Goal: Use online tool/utility: Utilize a website feature to perform a specific function

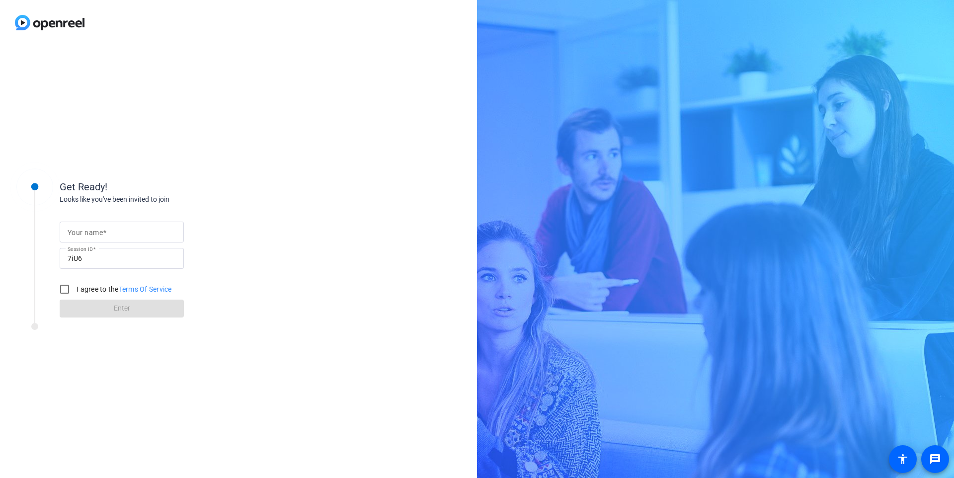
click at [120, 233] on input "Your name" at bounding box center [122, 232] width 108 height 12
type input "[PERSON_NAME]"
click at [246, 253] on div "Your name [PERSON_NAME] Session ID 7iU6 I agree to the Terms Of Service Enter" at bounding box center [159, 261] width 199 height 113
click at [91, 289] on label "I agree to the Terms Of Service" at bounding box center [123, 289] width 97 height 10
click at [75, 289] on input "I agree to the Terms Of Service" at bounding box center [65, 289] width 20 height 20
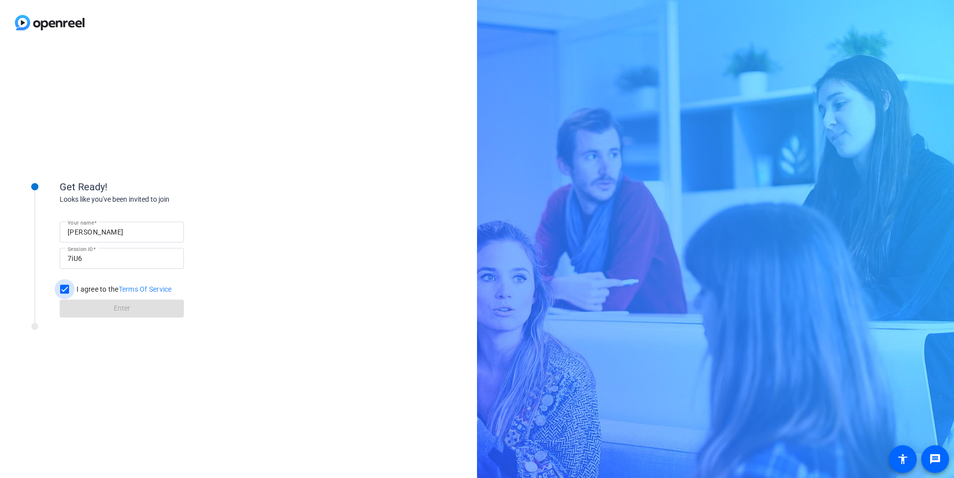
checkbox input "true"
click at [97, 309] on span at bounding box center [122, 309] width 124 height 24
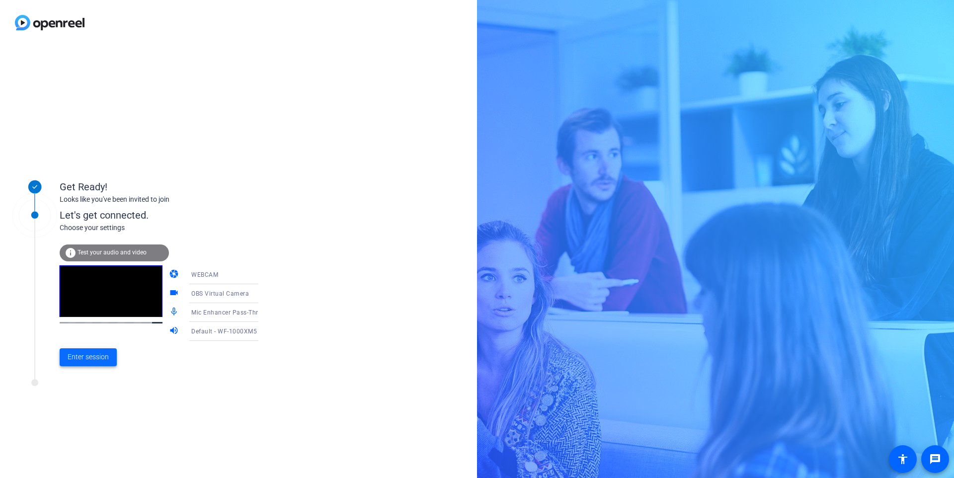
click at [91, 356] on span "Enter session" at bounding box center [88, 357] width 41 height 10
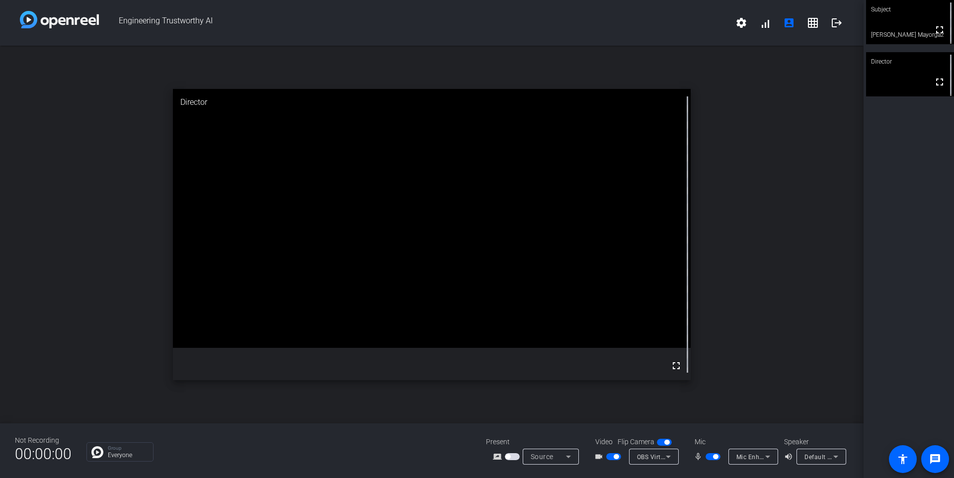
click at [532, 456] on span "Source" at bounding box center [542, 457] width 23 height 8
click at [510, 455] on div at bounding box center [477, 239] width 954 height 478
click at [512, 457] on span "button" at bounding box center [512, 456] width 15 height 7
click at [512, 457] on span "button" at bounding box center [514, 456] width 5 height 5
click at [513, 457] on span "button" at bounding box center [512, 456] width 15 height 7
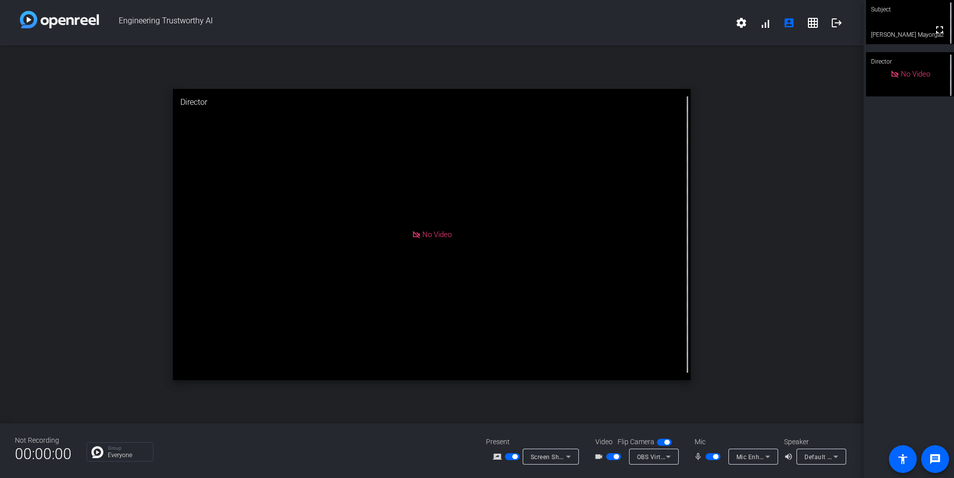
click at [801, 165] on div "open_in_new Director No Video" at bounding box center [432, 235] width 864 height 378
